Goal: Navigation & Orientation: Understand site structure

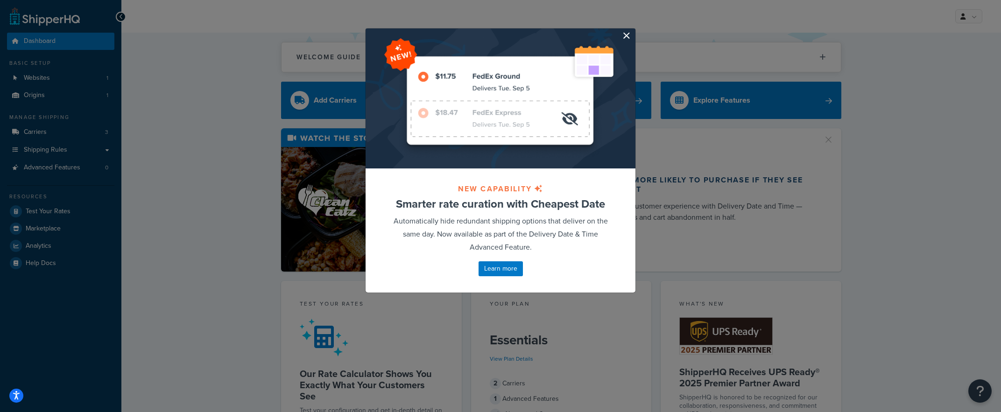
click at [633, 31] on button "button" at bounding box center [634, 29] width 2 height 2
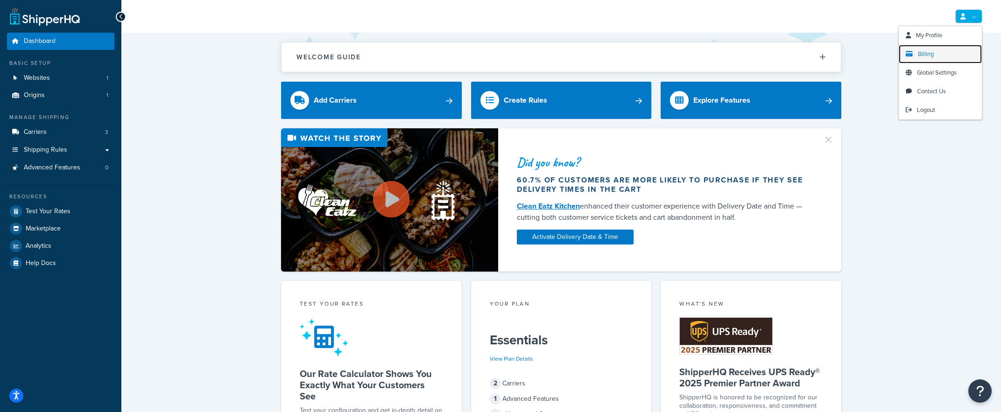
click at [924, 57] on span "Billing" at bounding box center [926, 53] width 16 height 9
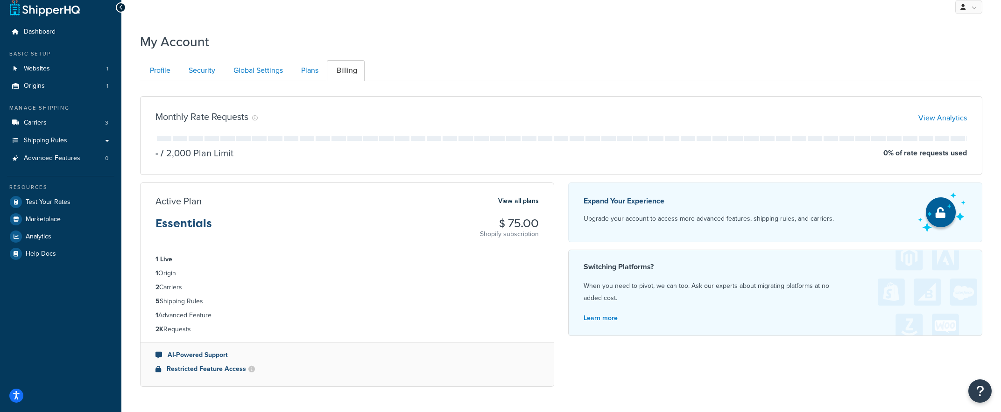
scroll to position [10, 0]
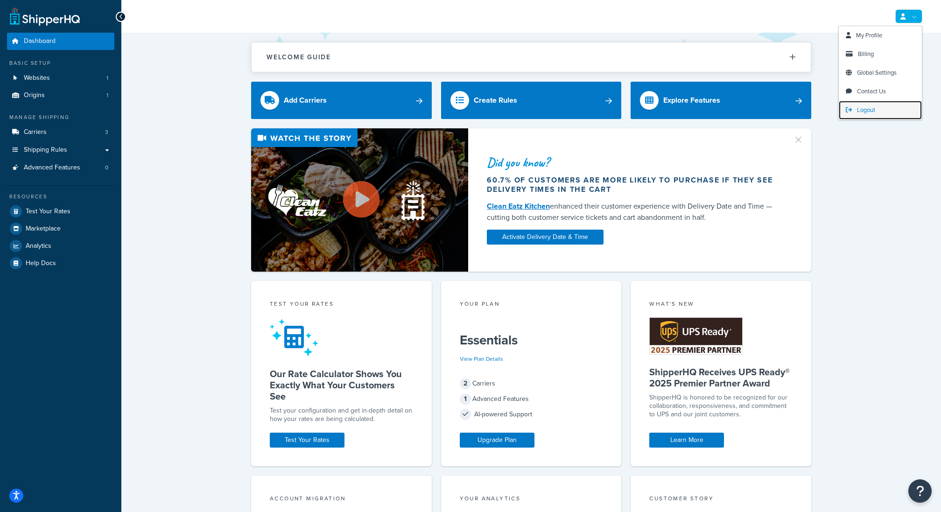
click at [872, 109] on span "Logout" at bounding box center [866, 110] width 18 height 9
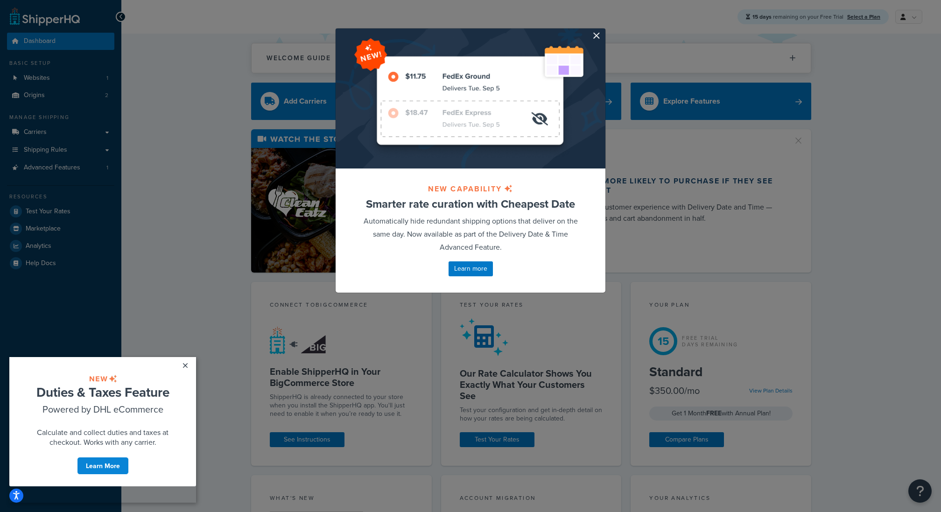
click at [600, 33] on div at bounding box center [471, 98] width 270 height 140
click at [184, 368] on link "×" at bounding box center [185, 365] width 16 height 17
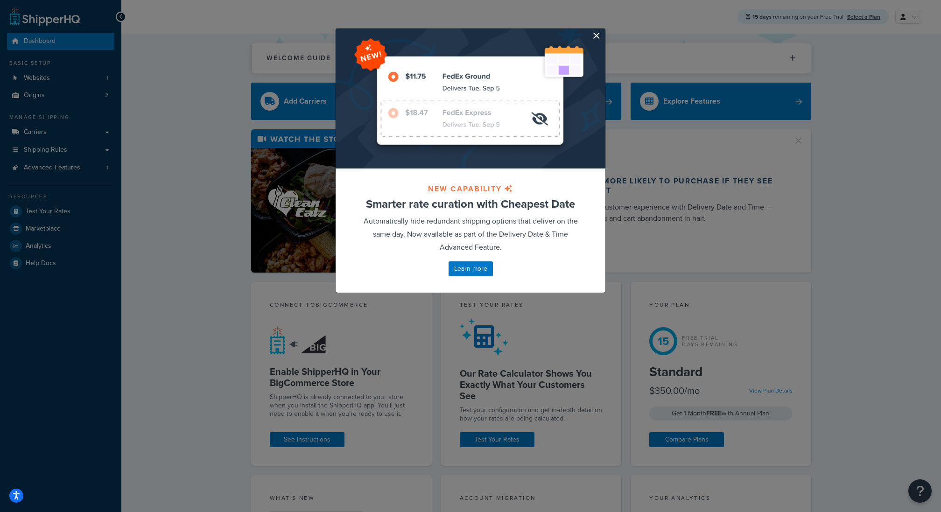
click at [603, 31] on button "button" at bounding box center [604, 29] width 2 height 2
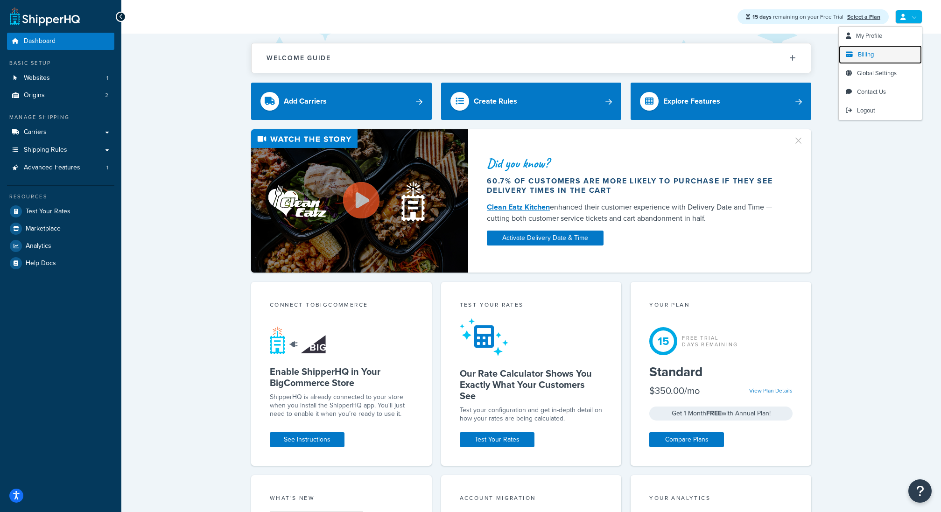
click at [861, 47] on link "Billing" at bounding box center [880, 54] width 83 height 19
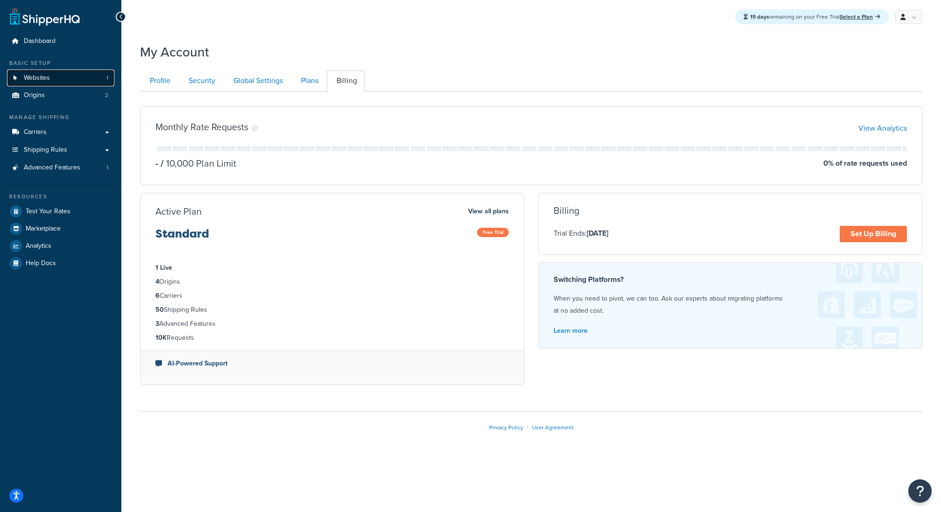
click at [71, 80] on link "Websites 1" at bounding box center [60, 78] width 107 height 17
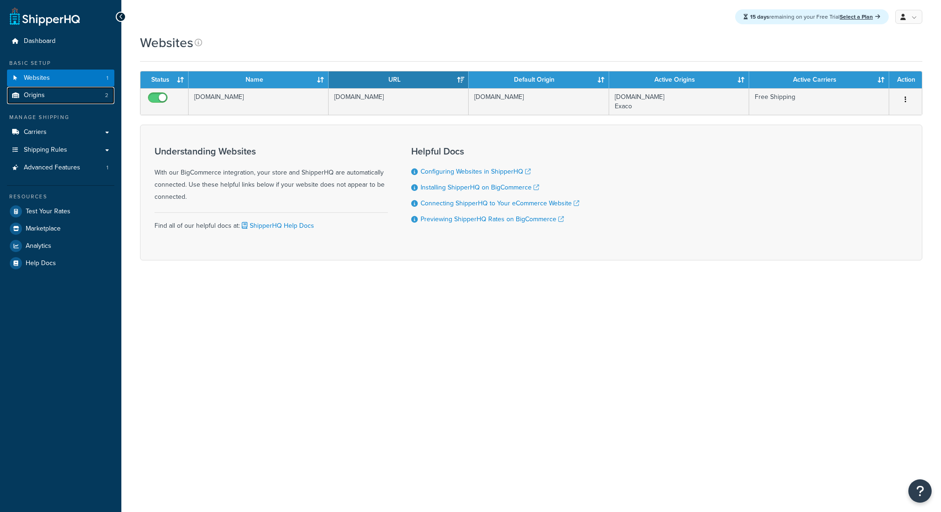
click at [75, 92] on link "Origins 2" at bounding box center [60, 95] width 107 height 17
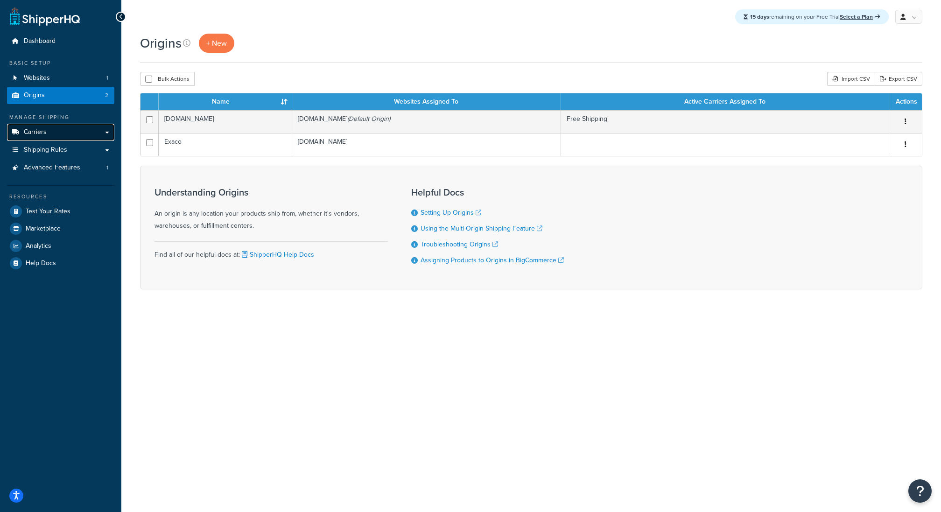
click at [78, 129] on link "Carriers" at bounding box center [60, 132] width 107 height 17
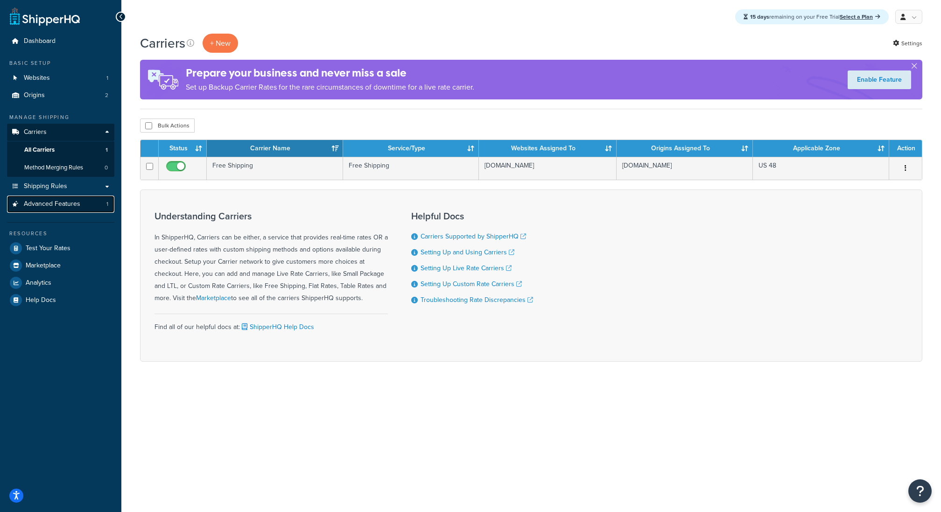
click at [95, 202] on link "Advanced Features 1" at bounding box center [60, 204] width 107 height 17
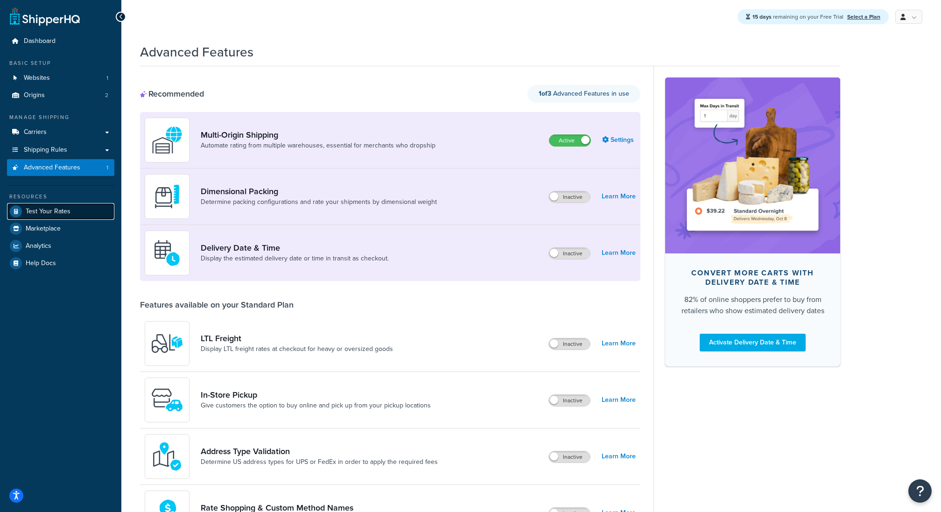
click at [61, 211] on span "Test Your Rates" at bounding box center [48, 212] width 45 height 8
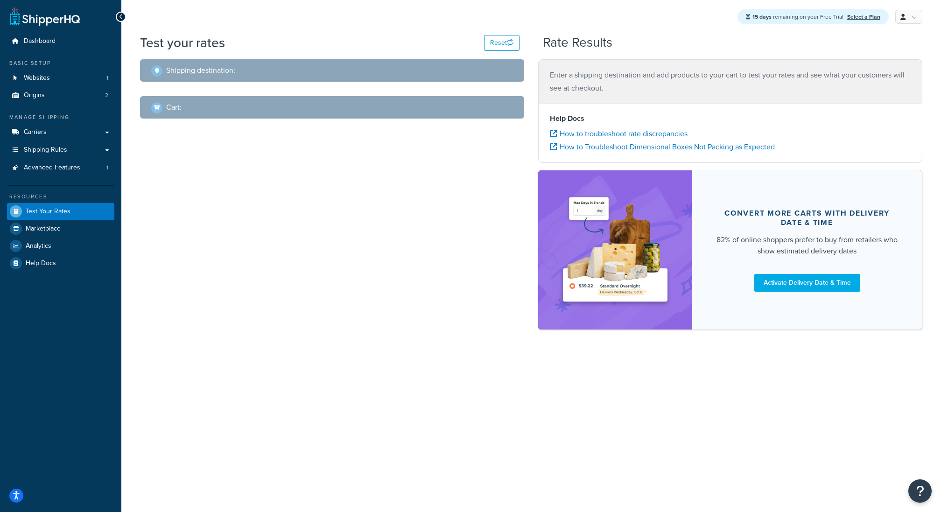
click at [61, 211] on span "Test Your Rates" at bounding box center [48, 212] width 45 height 8
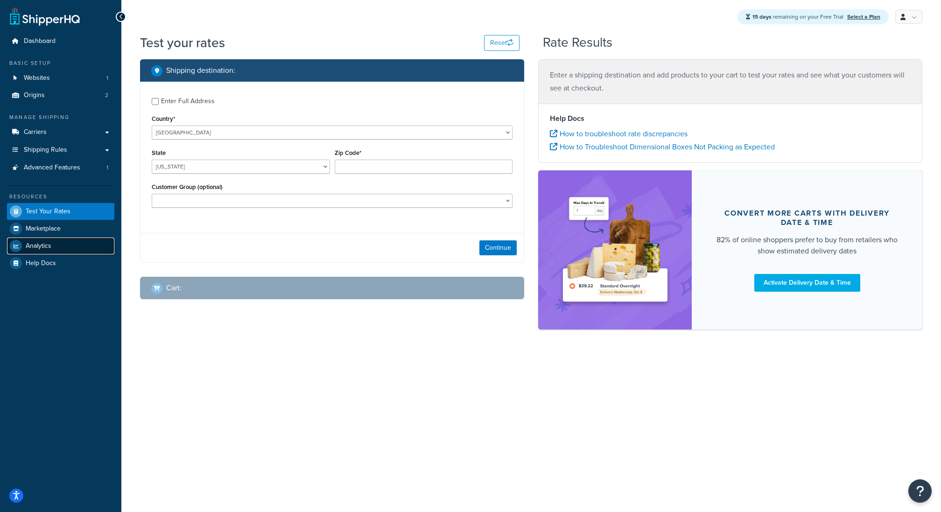
click at [71, 241] on link "Analytics" at bounding box center [60, 246] width 107 height 17
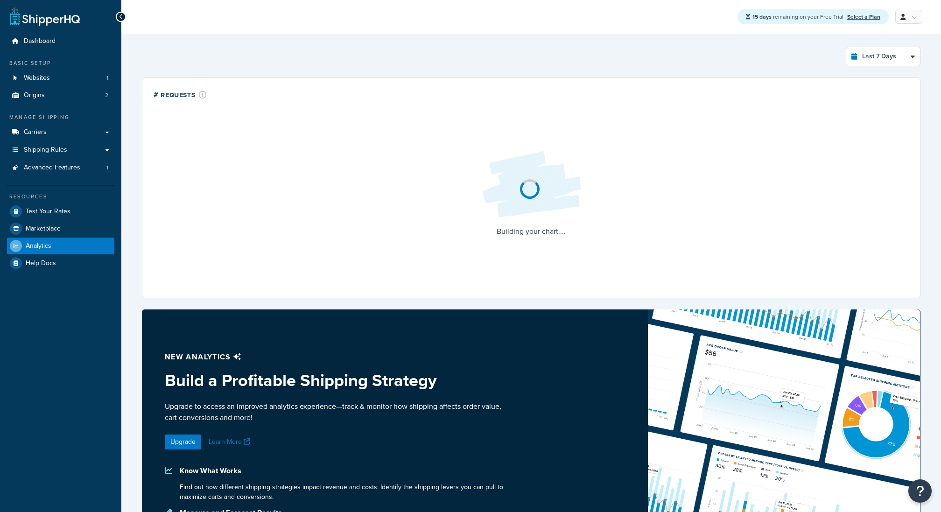
select select "last_7_days"
